Goal: Task Accomplishment & Management: Use online tool/utility

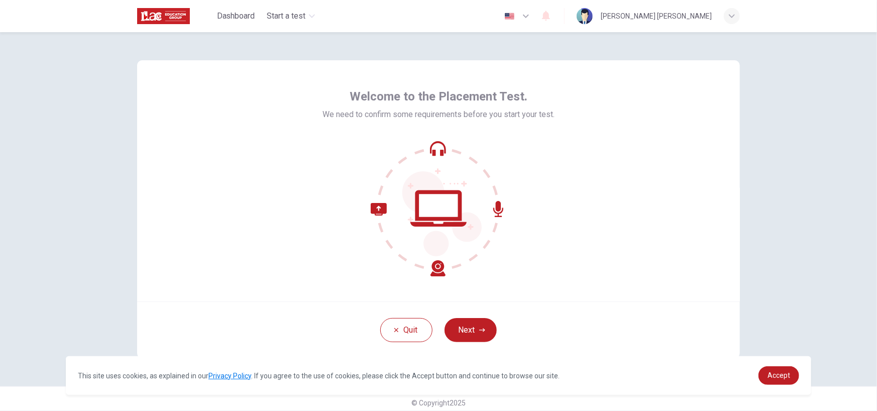
scroll to position [7, 0]
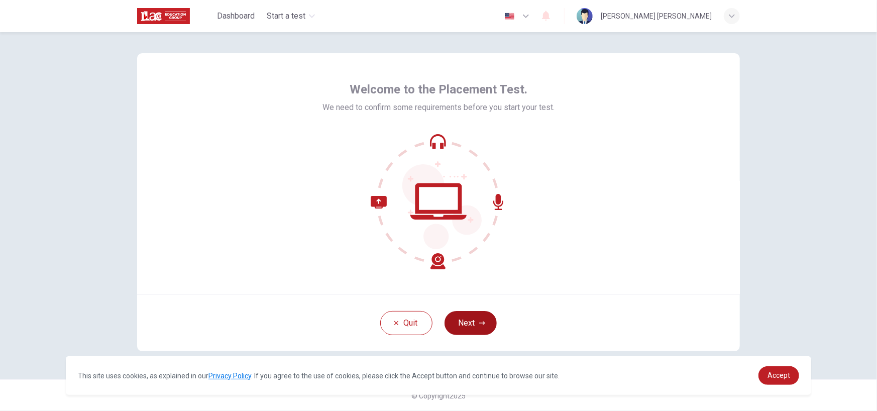
click at [462, 318] on button "Next" at bounding box center [470, 323] width 52 height 24
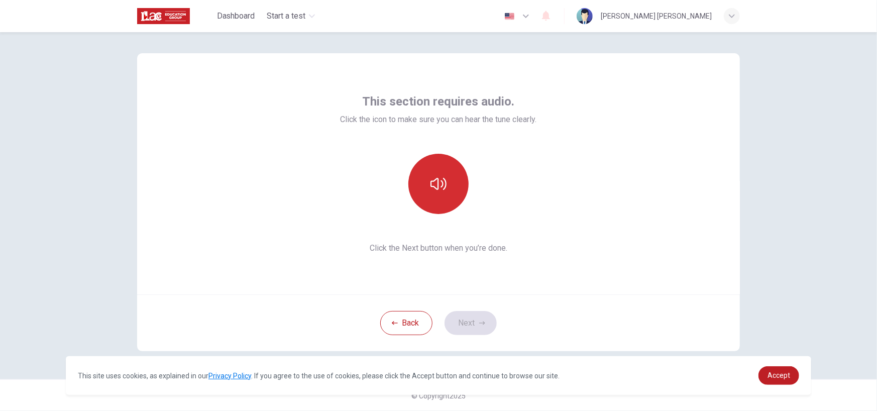
click at [447, 201] on button "button" at bounding box center [438, 184] width 60 height 60
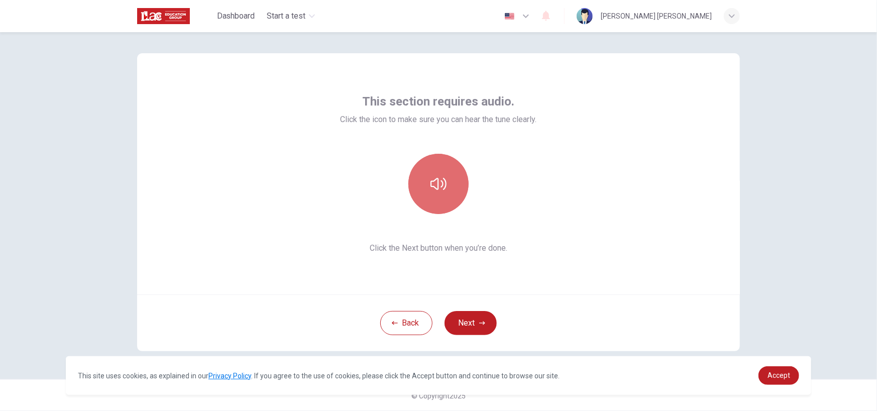
click at [447, 201] on button "button" at bounding box center [438, 184] width 60 height 60
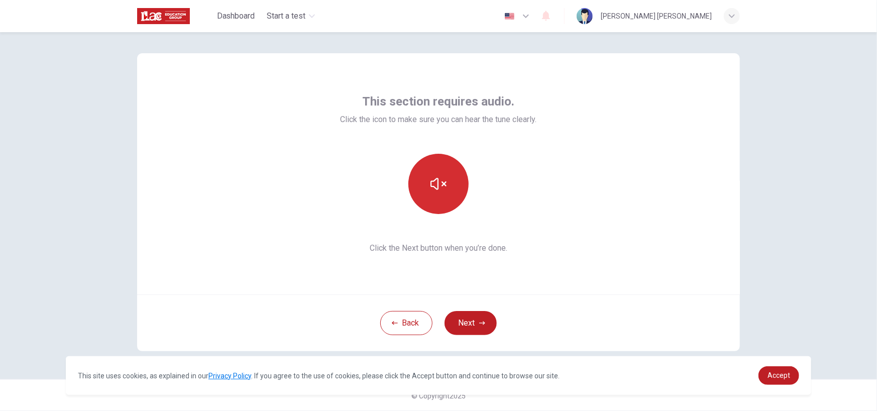
click at [447, 201] on button "button" at bounding box center [438, 184] width 60 height 60
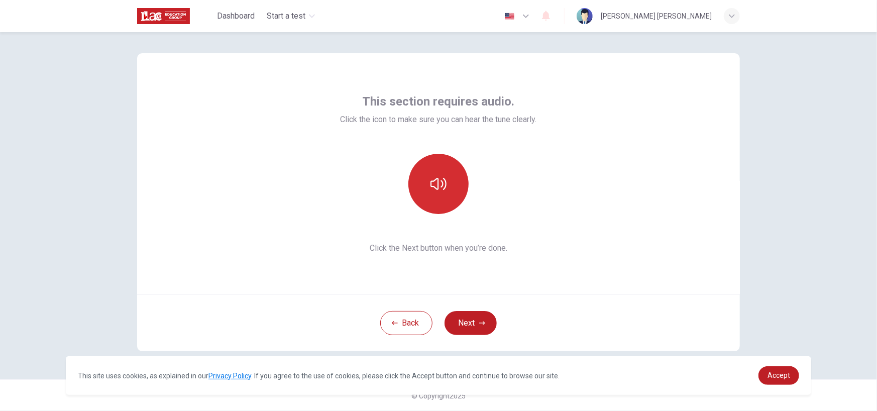
click at [447, 201] on button "button" at bounding box center [438, 184] width 60 height 60
click at [447, 200] on button "button" at bounding box center [438, 184] width 60 height 60
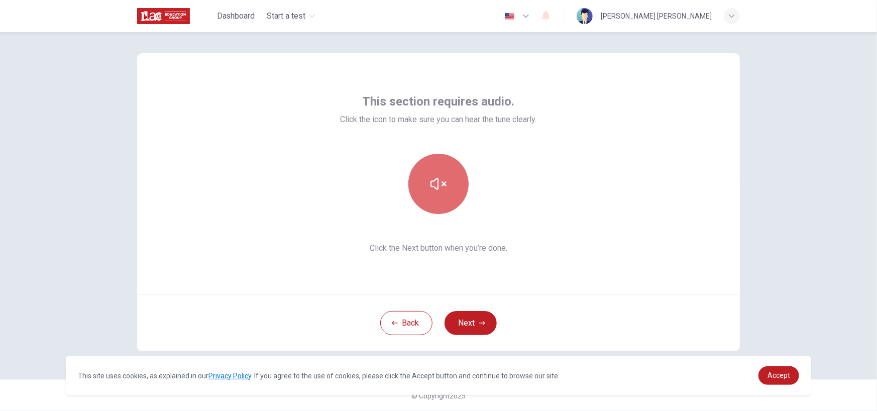
click at [447, 200] on button "button" at bounding box center [438, 184] width 60 height 60
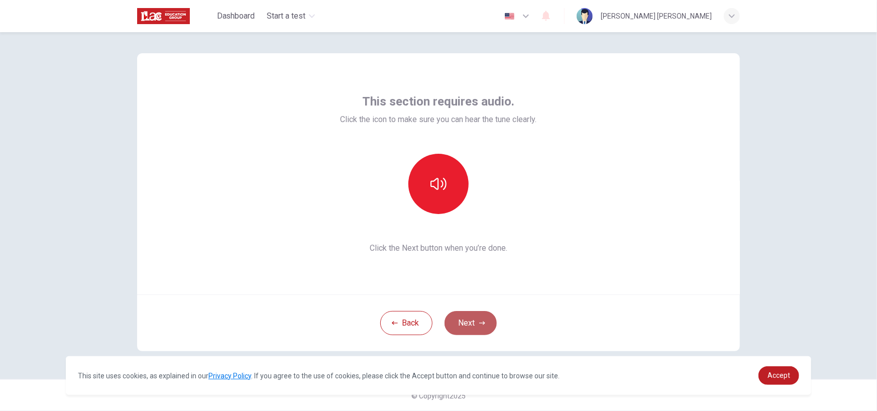
click at [456, 322] on button "Next" at bounding box center [470, 323] width 52 height 24
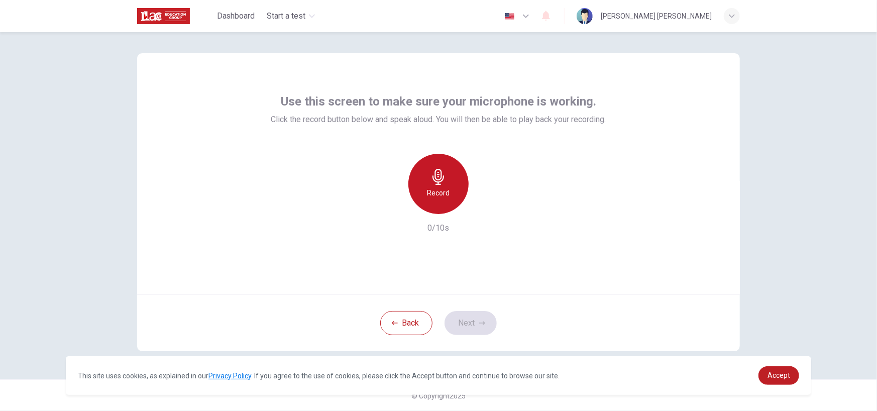
click at [436, 189] on h6 "Record" at bounding box center [438, 193] width 23 height 12
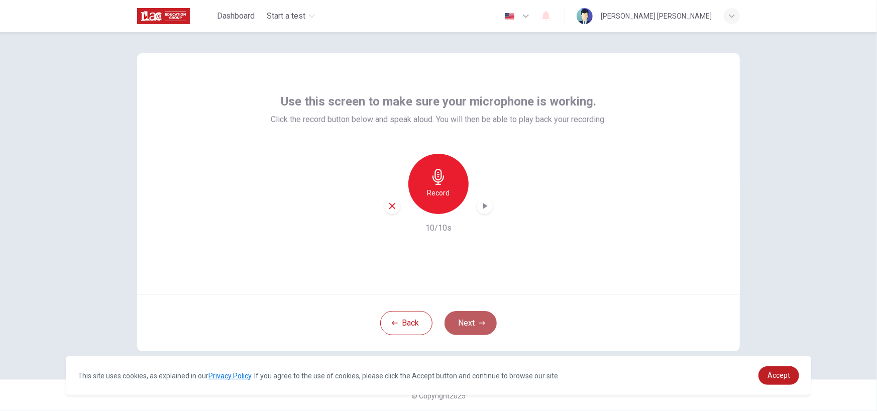
click at [479, 324] on icon "button" at bounding box center [482, 323] width 6 height 6
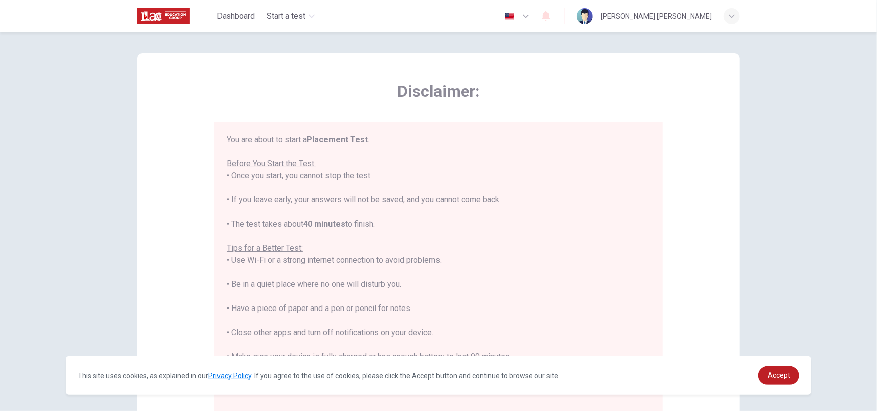
scroll to position [12, 0]
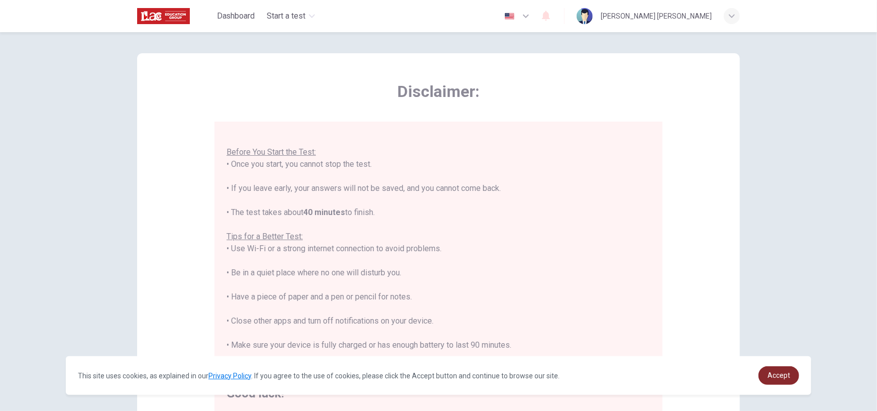
click at [775, 378] on span "Accept" at bounding box center [778, 375] width 23 height 8
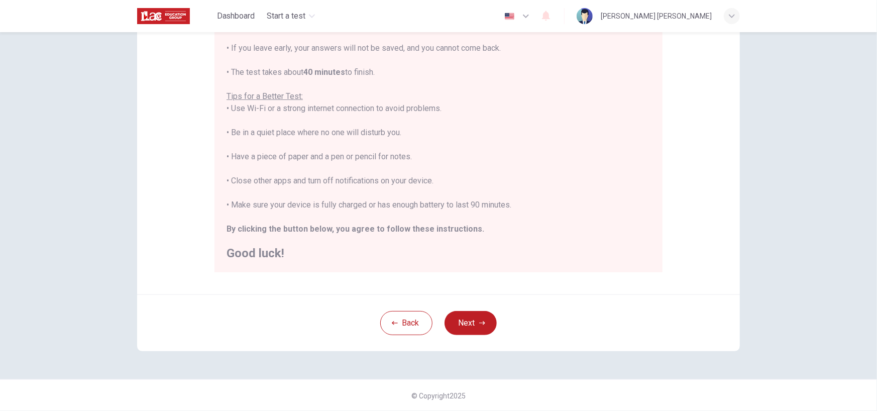
scroll to position [0, 0]
